Goal: Transaction & Acquisition: Book appointment/travel/reservation

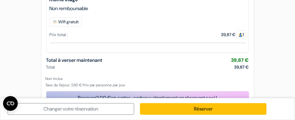
scroll to position [181, 0]
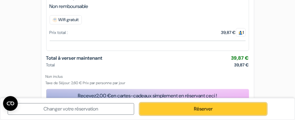
click at [211, 108] on link "Réserver" at bounding box center [203, 109] width 127 height 12
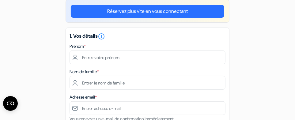
scroll to position [56, 0]
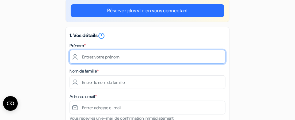
click at [110, 58] on input "text" at bounding box center [148, 57] width 156 height 14
type input "Fineke"
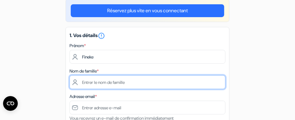
click at [97, 85] on input "text" at bounding box center [148, 82] width 156 height 14
type input "[PERSON_NAME]"
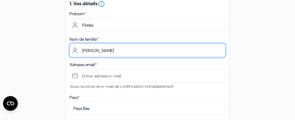
scroll to position [89, 0]
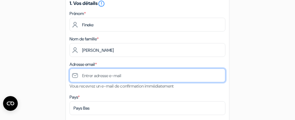
click at [115, 79] on input "text" at bounding box center [148, 76] width 156 height 14
type input "[EMAIL_ADDRESS][DOMAIN_NAME]"
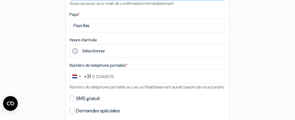
scroll to position [174, 0]
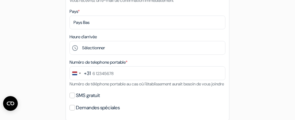
click at [80, 74] on div "Change country, selected Netherlands (+31)" at bounding box center [80, 73] width 2 height 1
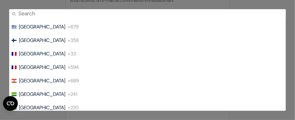
scroll to position [998, 0]
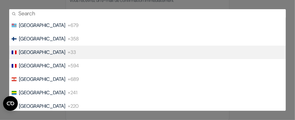
click at [68, 49] on span "+33" at bounding box center [72, 52] width 8 height 7
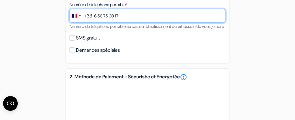
scroll to position [232, 0]
type input "6 56 75 08 17"
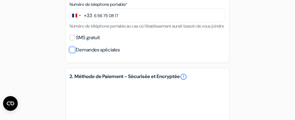
click at [72, 53] on input "Demandes spéciales" at bounding box center [73, 50] width 6 height 6
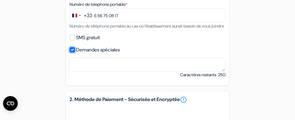
click at [72, 53] on input "Demandes spéciales" at bounding box center [73, 50] width 6 height 6
checkbox input "false"
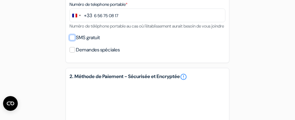
click at [73, 40] on input "SMS gratuit" at bounding box center [73, 38] width 6 height 6
checkbox input "true"
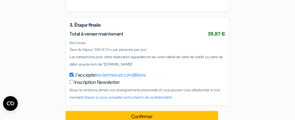
scroll to position [428, 0]
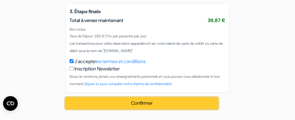
click at [152, 102] on button "Confirmer Loading..." at bounding box center [142, 103] width 153 height 12
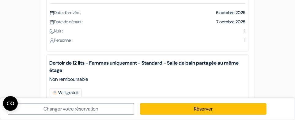
scroll to position [107, 0]
